Goal: Information Seeking & Learning: Learn about a topic

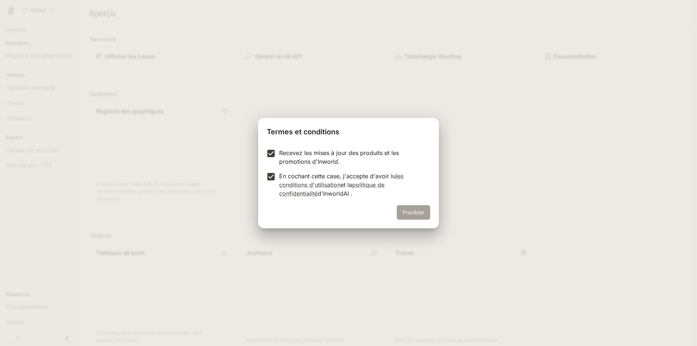
click at [416, 211] on font "Procéder" at bounding box center [414, 212] width 22 height 6
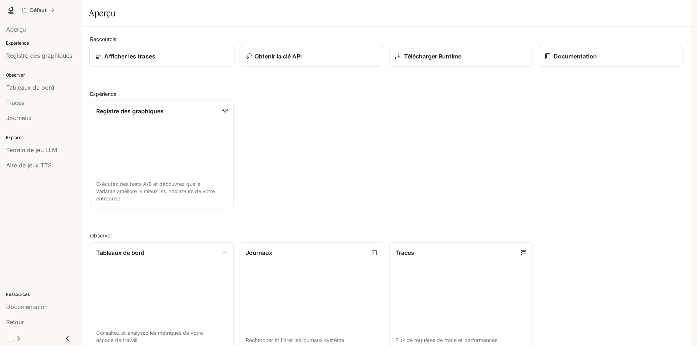
click at [213, 61] on div "Afficher les traces" at bounding box center [162, 56] width 133 height 9
